Goal: Information Seeking & Learning: Learn about a topic

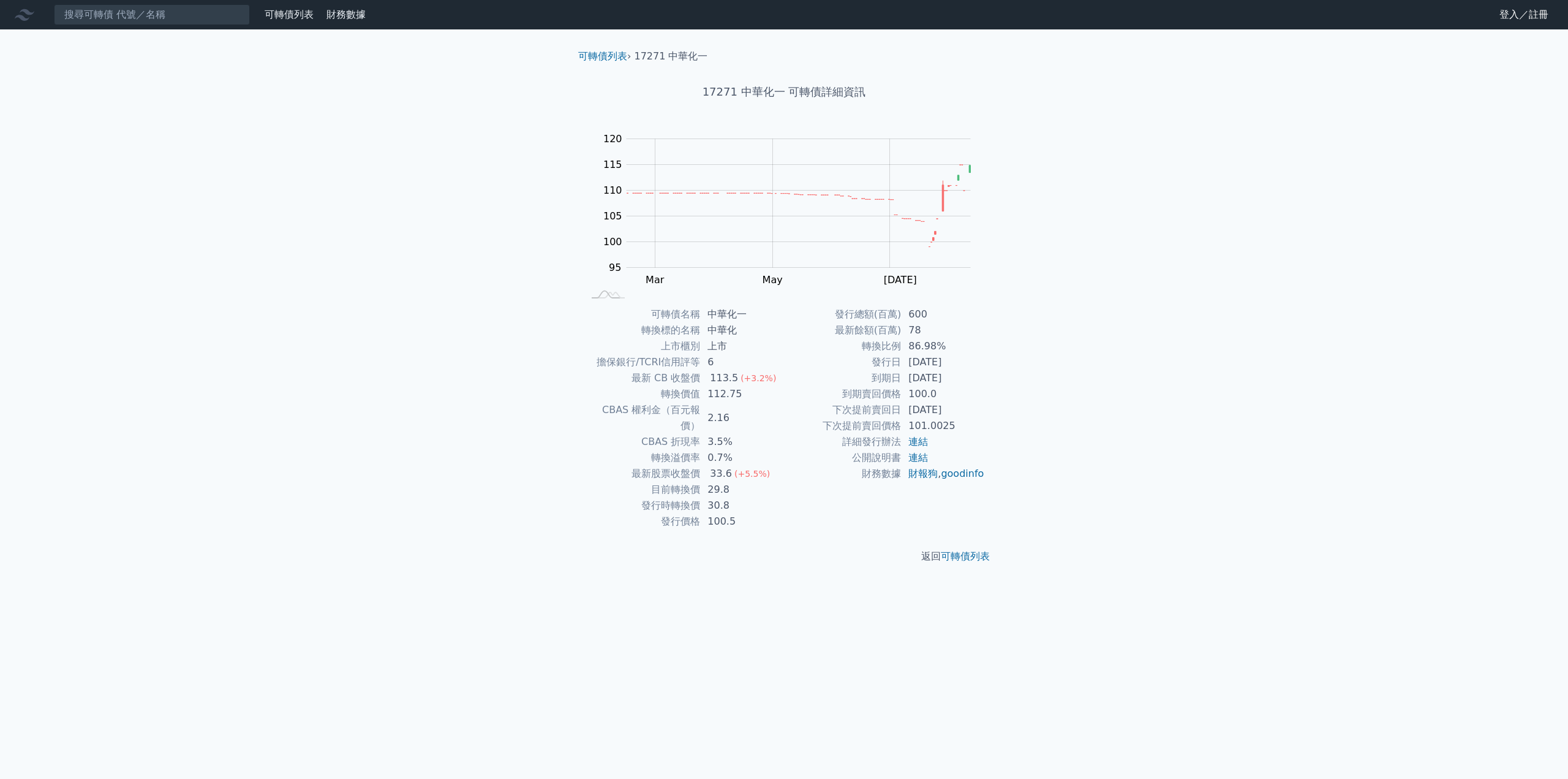
click at [1226, 266] on div "可轉債列表 財務數據 可轉債列表 財務數據 登入／註冊 登入／註冊 可轉債列表 › 17271 中華化一 17271 中華化一 可轉債詳細資訊 Zoom Ou…" at bounding box center [784, 390] width 1568 height 779
click at [1179, 172] on div "可轉債列表 財務數據 可轉債列表 財務數據 登入／註冊 登入／註冊 可轉債列表 › 17271 中華化一 17271 中華化一 可轉債詳細資訊 Zoom Ou…" at bounding box center [784, 390] width 1568 height 779
drag, startPoint x: 834, startPoint y: 411, endPoint x: 888, endPoint y: 404, distance: 54.5
click at [888, 404] on td "下次提前賣回日" at bounding box center [842, 409] width 117 height 16
drag, startPoint x: 870, startPoint y: 377, endPoint x: 998, endPoint y: 376, distance: 128.0
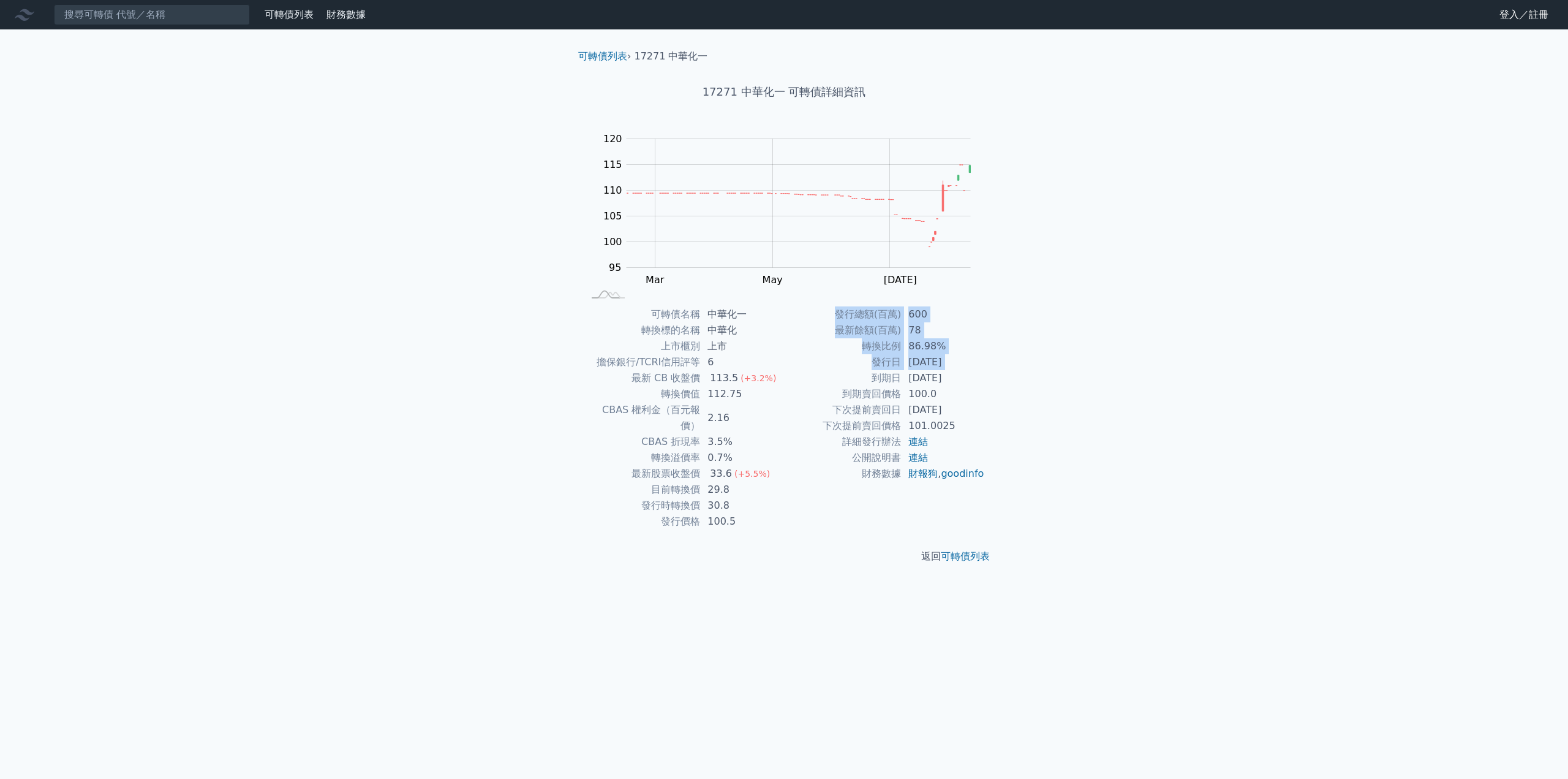
click at [998, 376] on div "可轉債名稱 中華化一 轉換標的名稱 中華化 上市櫃別 上市 擔保銀行/TCRI信用評等 6 最新 CB 收盤價 113.5 (+3.2%) 轉換價值 112.…" at bounding box center [784, 417] width 431 height 223
click at [1004, 381] on div "可轉債列表 › 17271 中華化一 17271 中華化一 可轉債詳細資訊 Zoom Out 100 85 90 95 100 105 110 115 120…" at bounding box center [784, 306] width 470 height 554
drag, startPoint x: 970, startPoint y: 380, endPoint x: 828, endPoint y: 371, distance: 142.3
click at [828, 371] on tr "到期日 2025-10-03" at bounding box center [885, 377] width 201 height 16
click at [1286, 370] on div "可轉債列表 財務數據 可轉債列表 財務數據 登入／註冊 登入／註冊 可轉債列表 › 17271 中華化一 17271 中華化一 可轉債詳細資訊 Zoom Ou…" at bounding box center [784, 390] width 1568 height 779
